Goal: Task Accomplishment & Management: Use online tool/utility

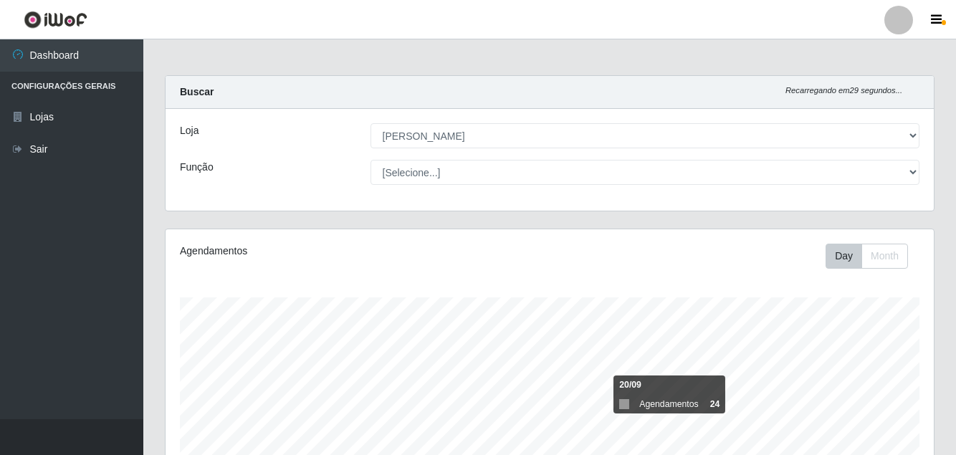
select select "402"
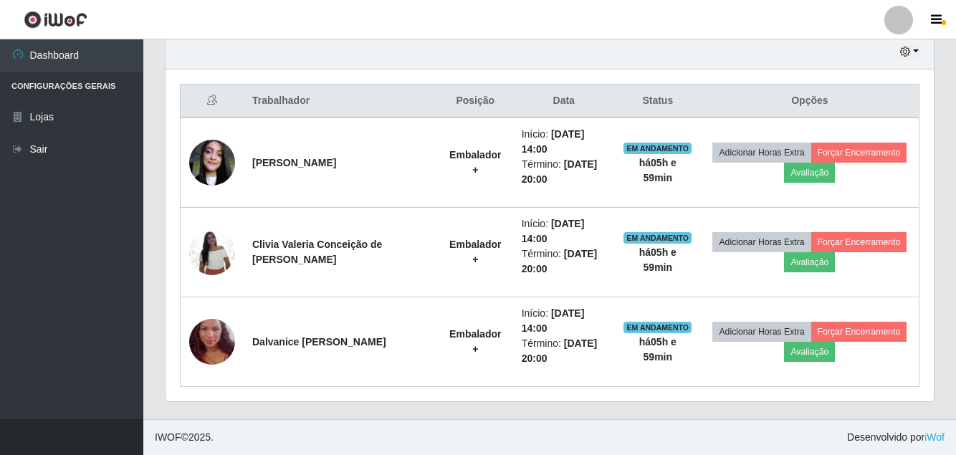
scroll to position [297, 768]
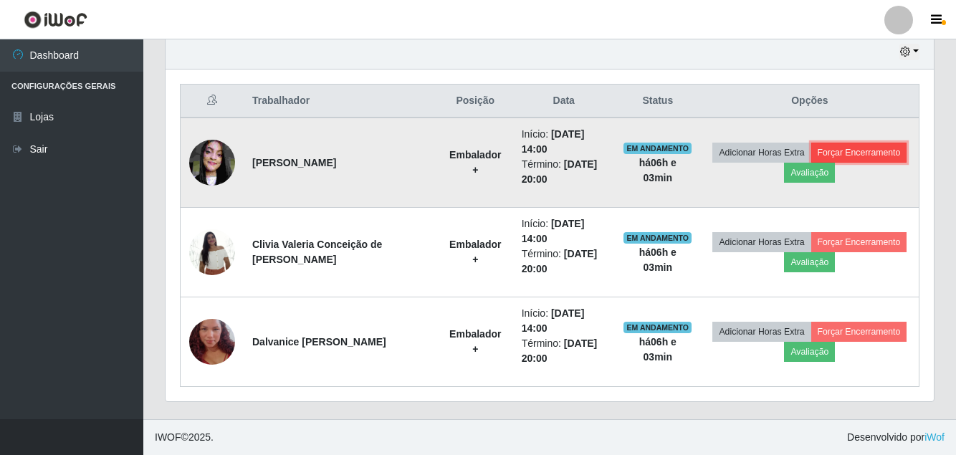
click at [883, 148] on button "Forçar Encerramento" at bounding box center [859, 153] width 96 height 20
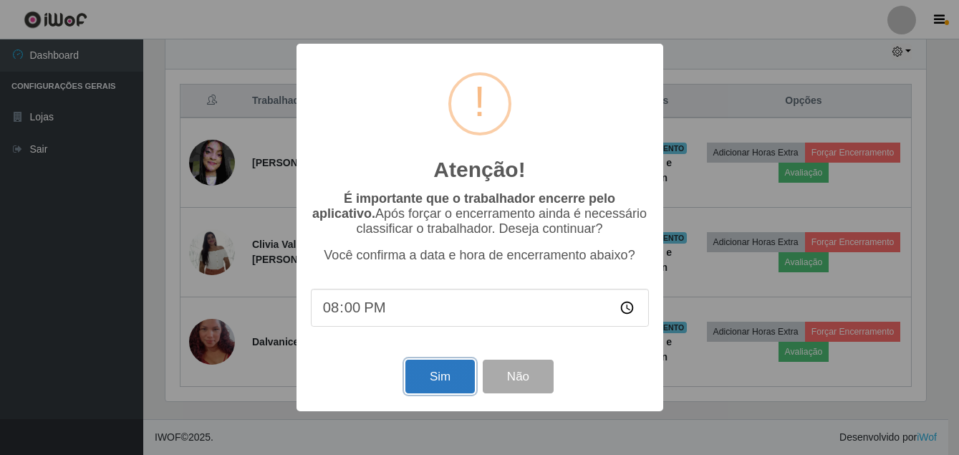
click at [432, 377] on button "Sim" at bounding box center [439, 377] width 69 height 34
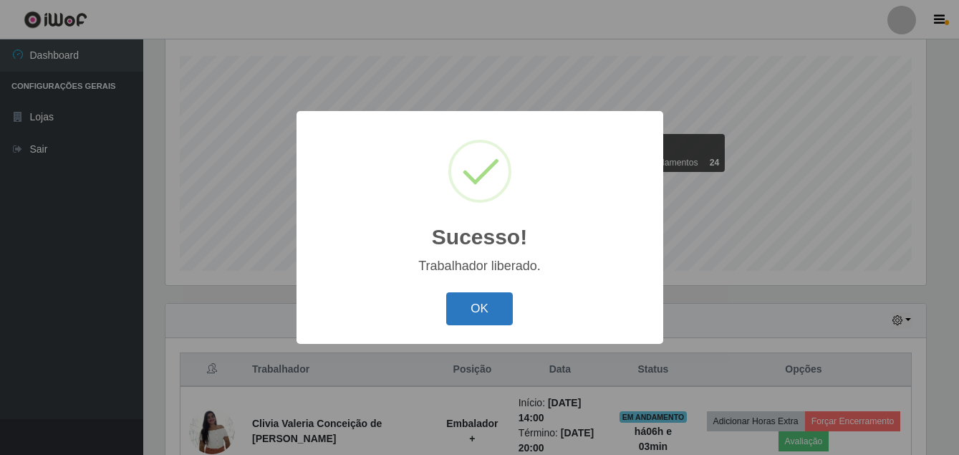
click at [469, 309] on button "OK" at bounding box center [479, 309] width 67 height 34
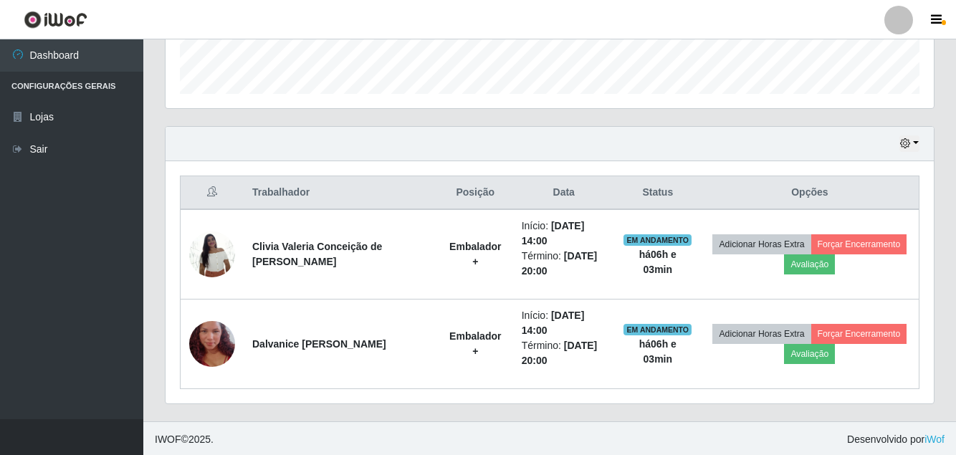
scroll to position [421, 0]
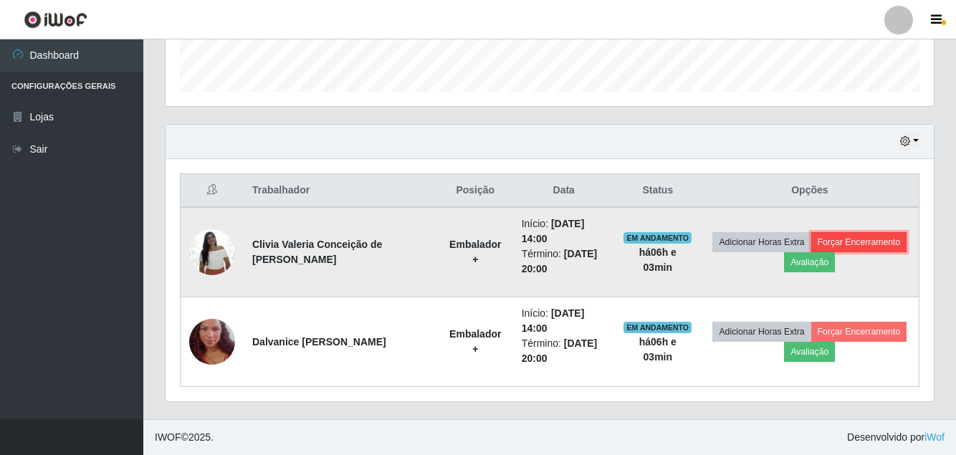
click at [868, 238] on button "Forçar Encerramento" at bounding box center [859, 242] width 96 height 20
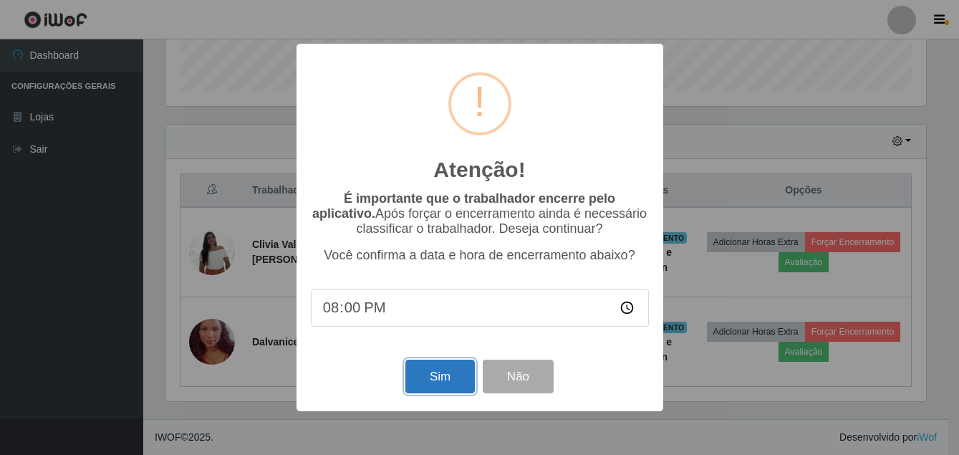
click at [436, 380] on button "Sim" at bounding box center [439, 377] width 69 height 34
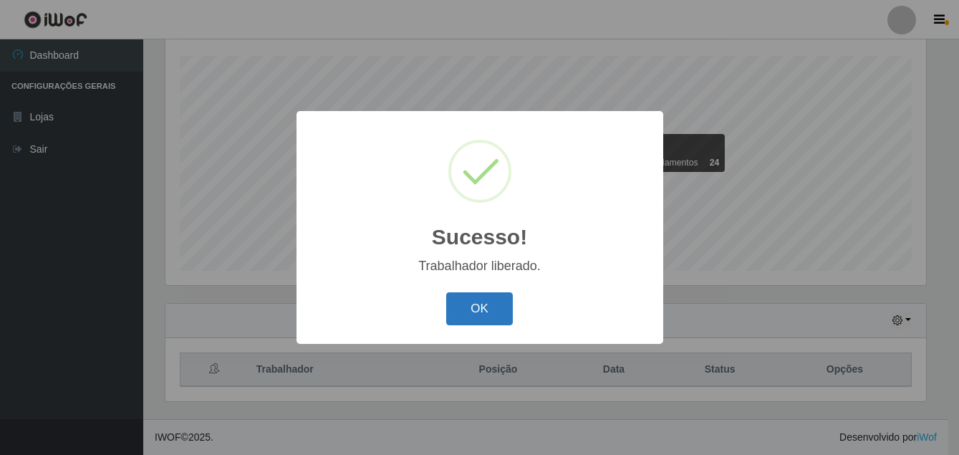
click at [472, 306] on button "OK" at bounding box center [479, 309] width 67 height 34
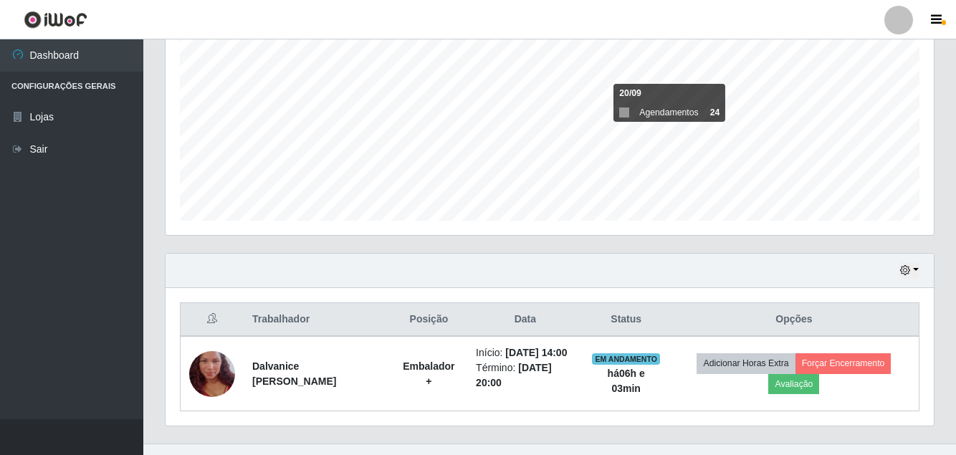
scroll to position [331, 0]
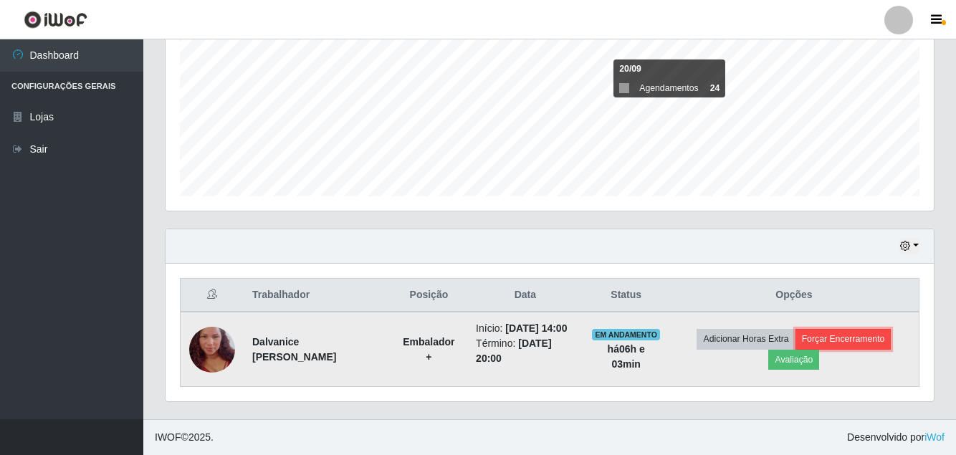
click at [885, 330] on button "Forçar Encerramento" at bounding box center [843, 339] width 96 height 20
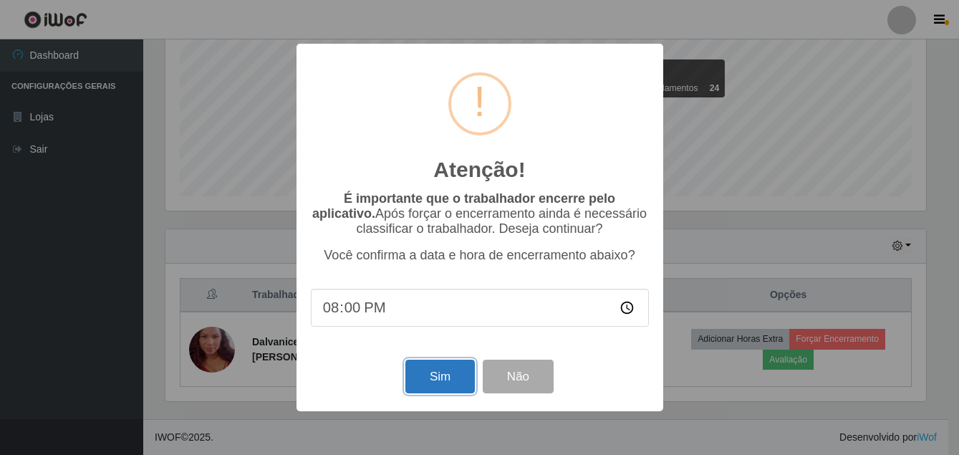
click at [439, 383] on button "Sim" at bounding box center [439, 377] width 69 height 34
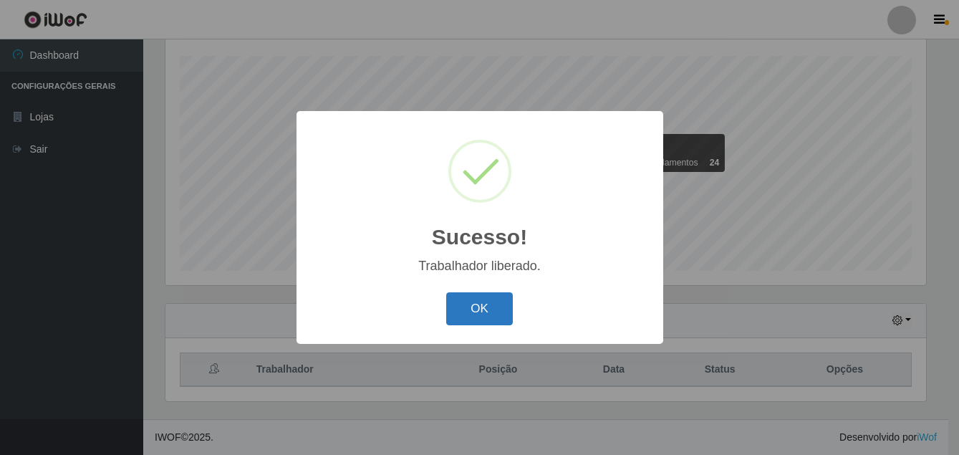
click at [496, 319] on button "OK" at bounding box center [479, 309] width 67 height 34
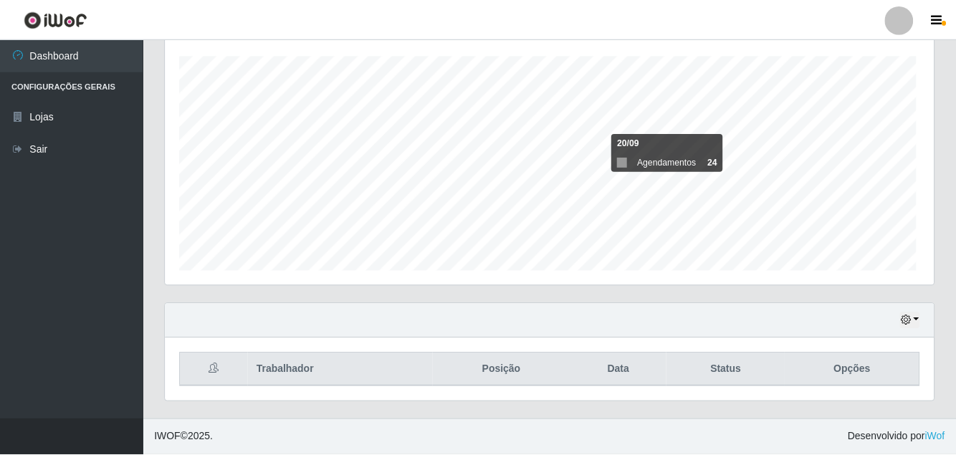
scroll to position [297, 768]
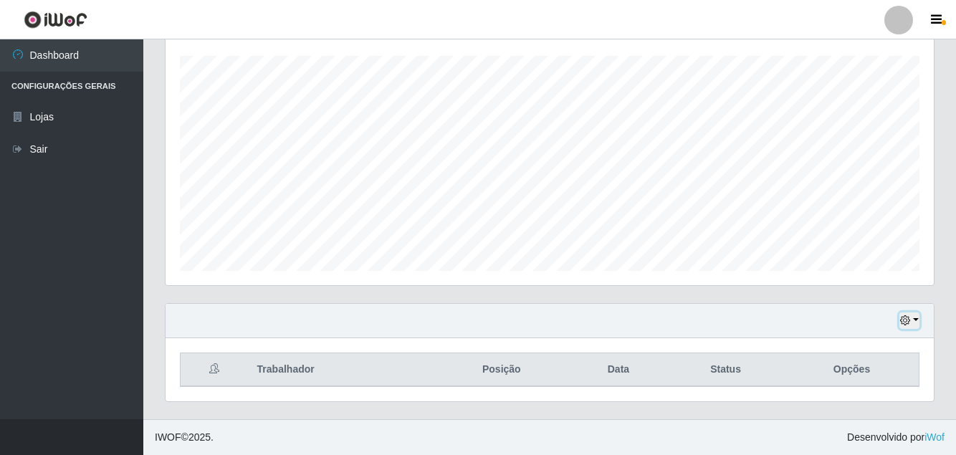
click at [916, 320] on button "button" at bounding box center [909, 320] width 20 height 16
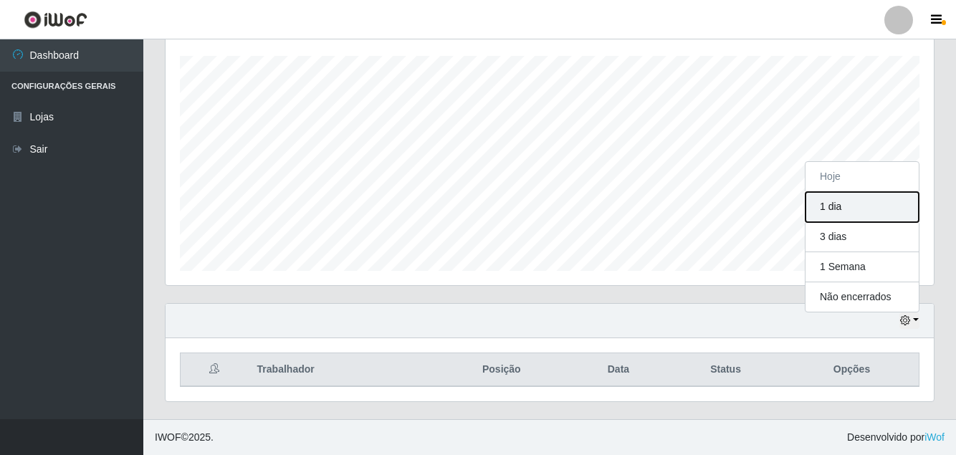
click at [854, 210] on button "1 dia" at bounding box center [861, 207] width 113 height 30
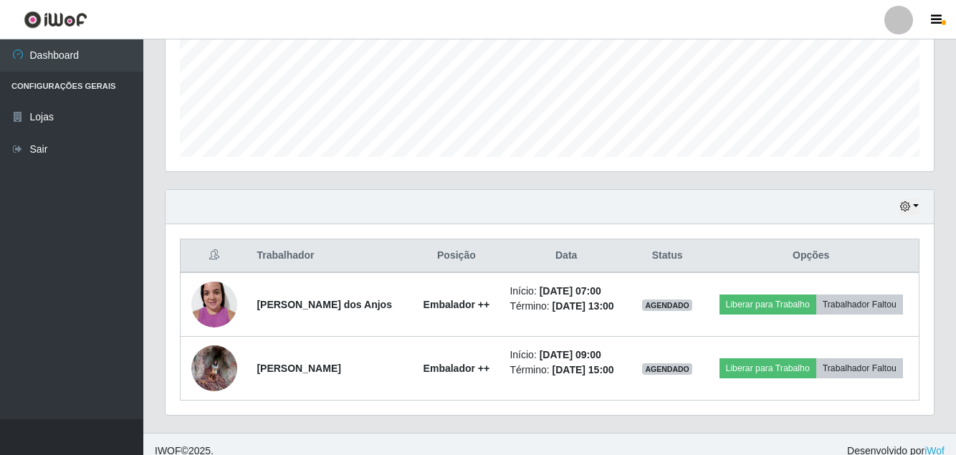
scroll to position [0, 0]
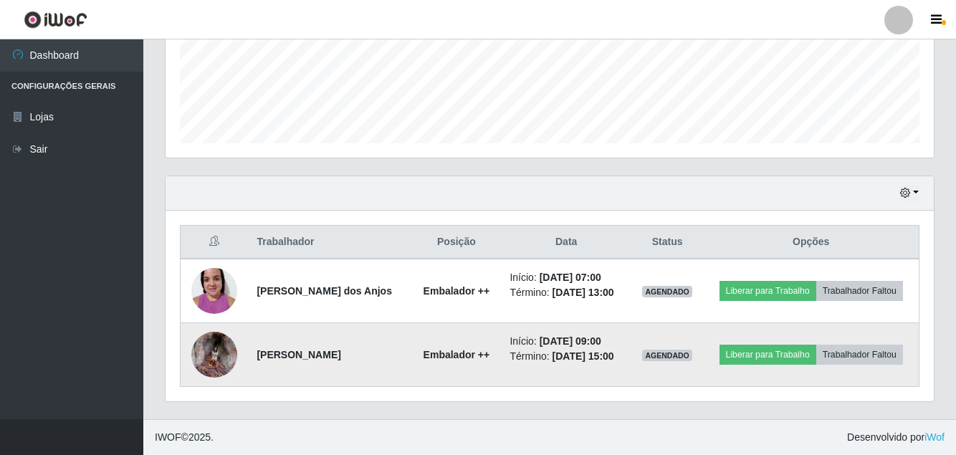
click at [200, 343] on img at bounding box center [214, 354] width 46 height 57
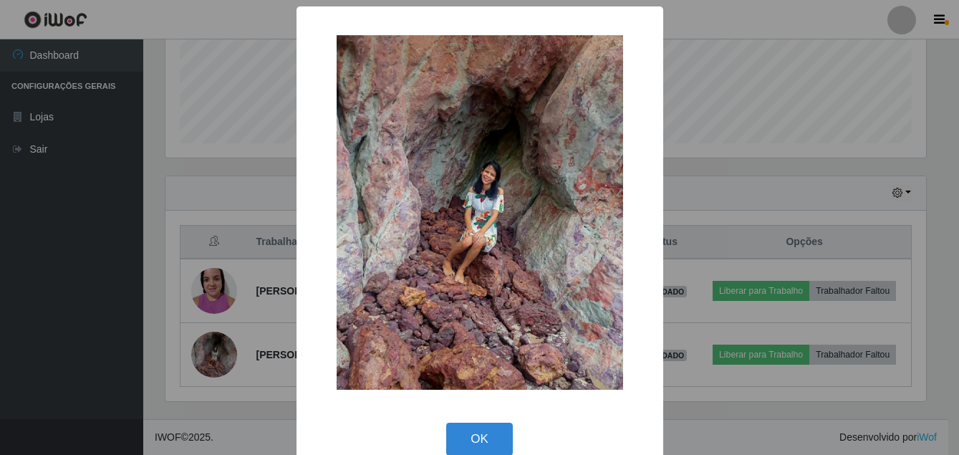
click at [82, 337] on div "× OK Cancel" at bounding box center [479, 227] width 959 height 455
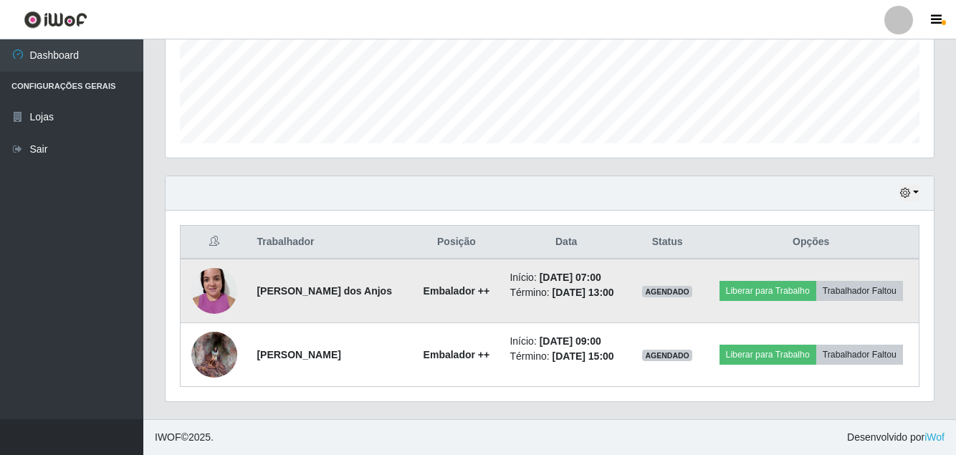
click at [216, 291] on img at bounding box center [214, 290] width 46 height 61
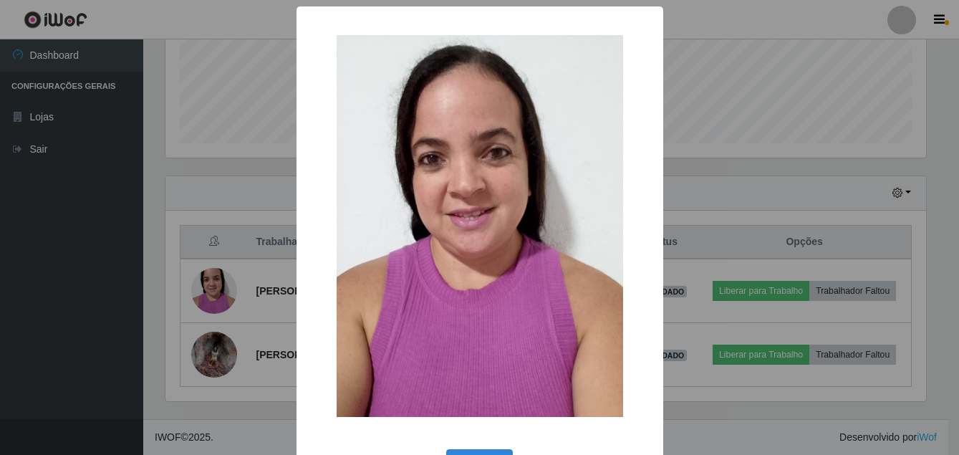
click at [56, 308] on div "× OK Cancel" at bounding box center [479, 227] width 959 height 455
